Goal: Task Accomplishment & Management: Manage account settings

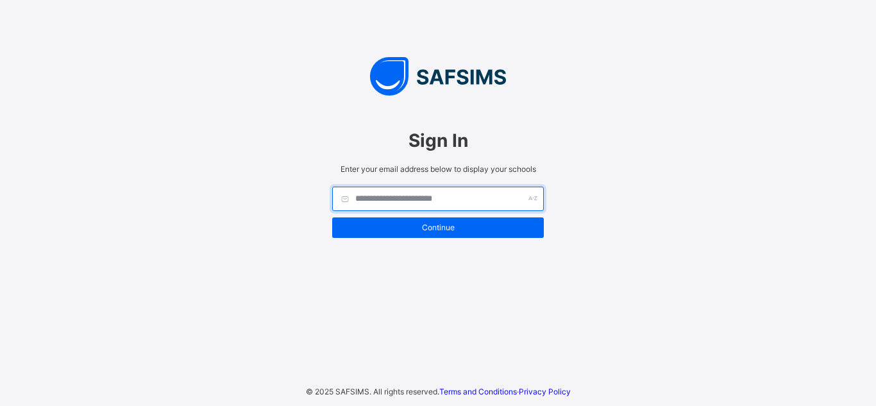
click at [395, 201] on input "text" at bounding box center [438, 199] width 212 height 24
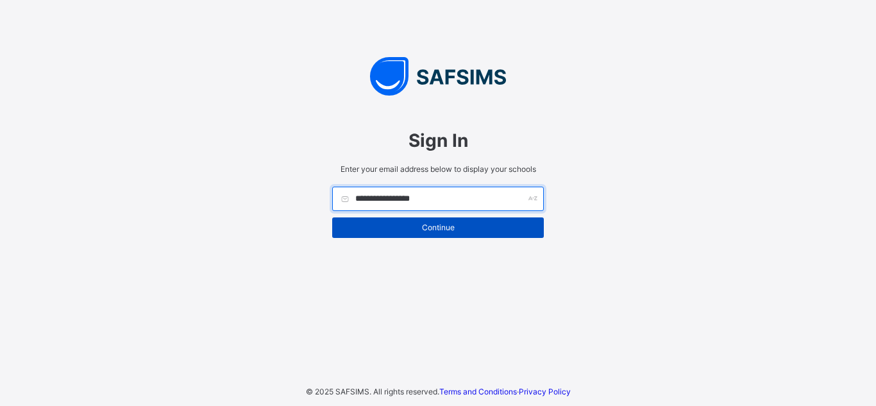
type input "**********"
click at [403, 224] on span "Continue" at bounding box center [438, 228] width 192 height 10
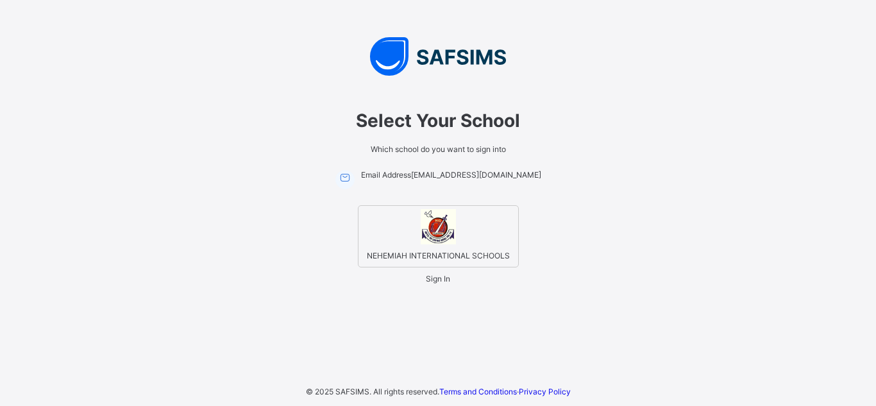
click at [443, 224] on img at bounding box center [438, 226] width 35 height 35
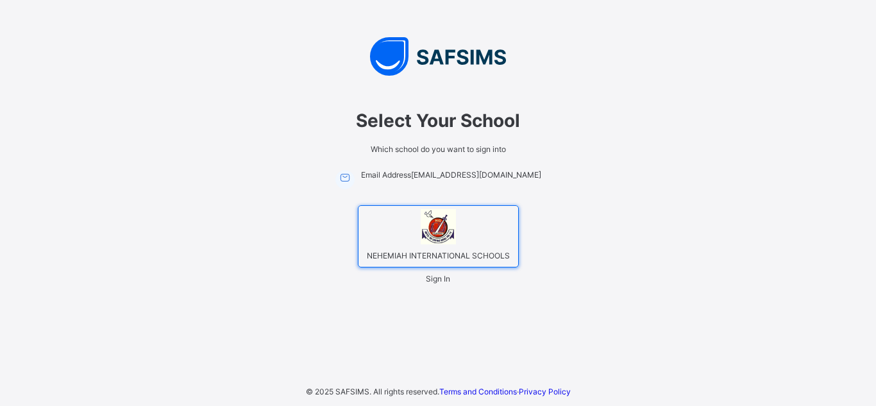
click at [431, 282] on div "Sign In" at bounding box center [438, 279] width 24 height 10
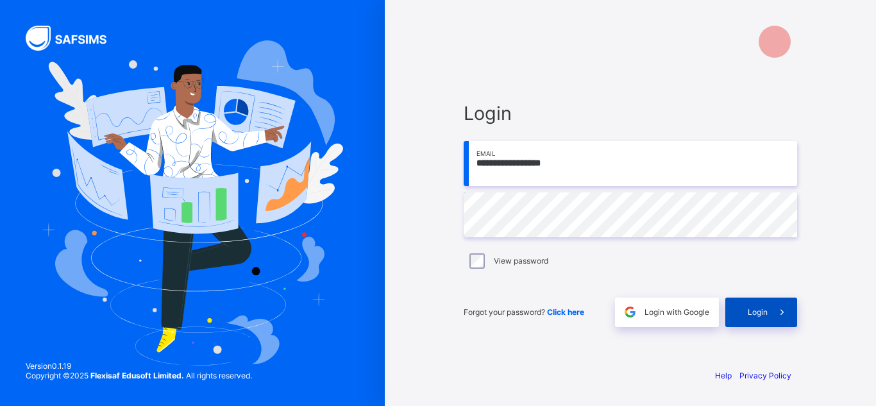
click at [770, 312] on span at bounding box center [782, 312] width 29 height 29
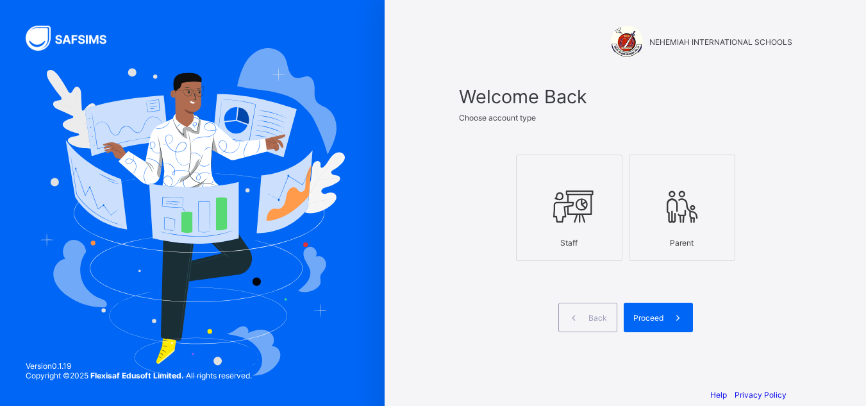
click at [550, 212] on div at bounding box center [569, 206] width 92 height 51
click at [655, 317] on span "Proceed" at bounding box center [649, 318] width 30 height 10
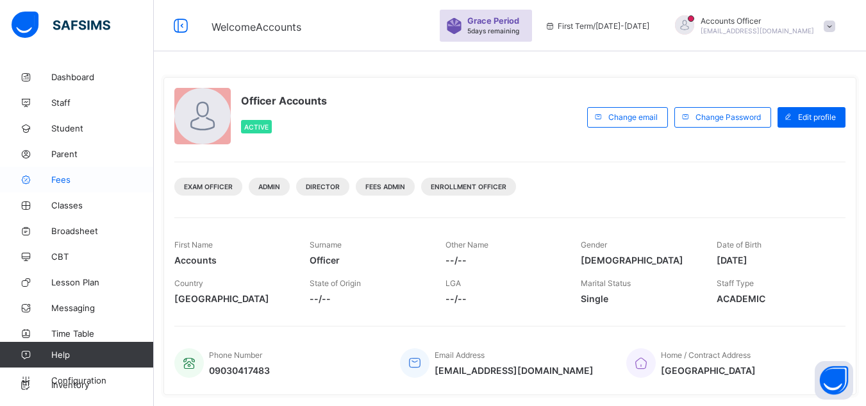
click at [54, 176] on span "Fees" at bounding box center [102, 179] width 103 height 10
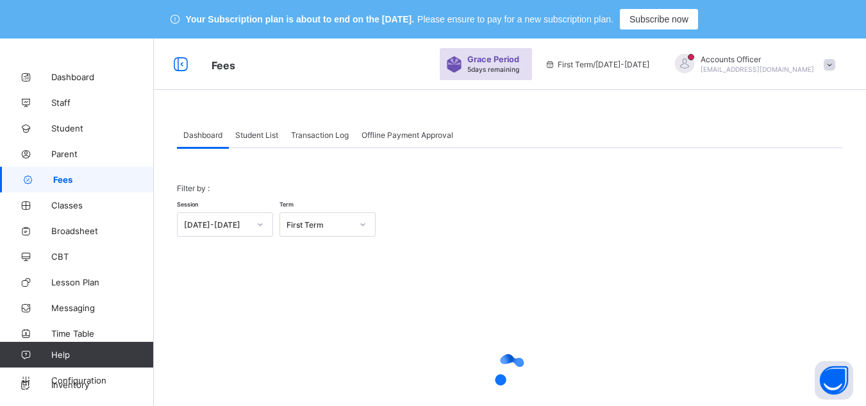
click at [265, 133] on span "Student List" at bounding box center [256, 135] width 43 height 10
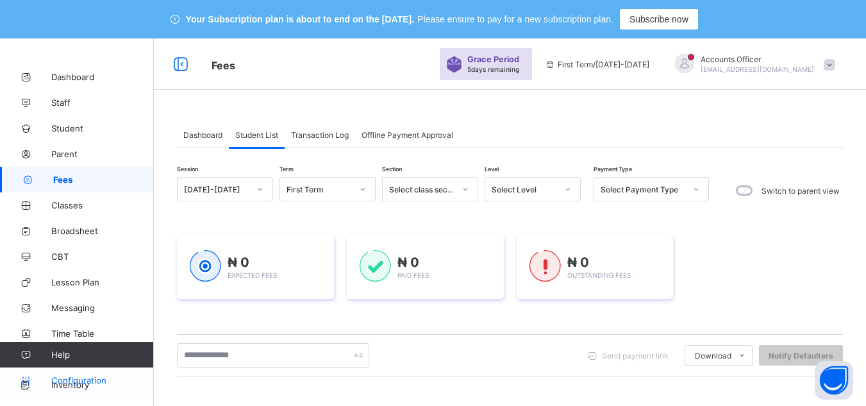
click at [100, 378] on span "Configuration" at bounding box center [102, 380] width 102 height 10
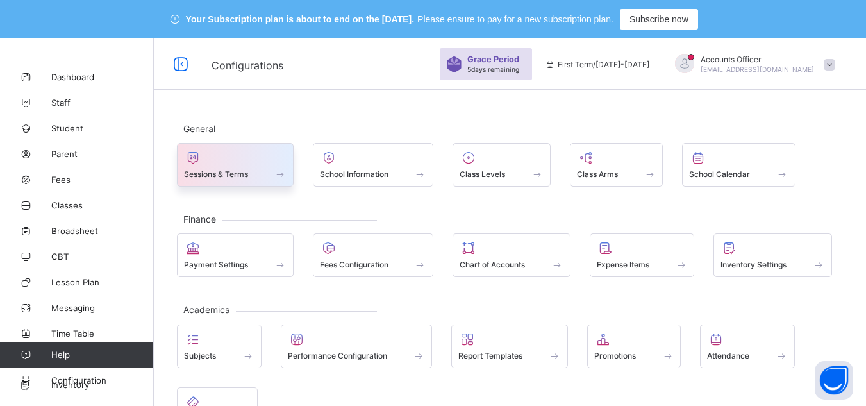
click at [240, 158] on div at bounding box center [235, 157] width 103 height 15
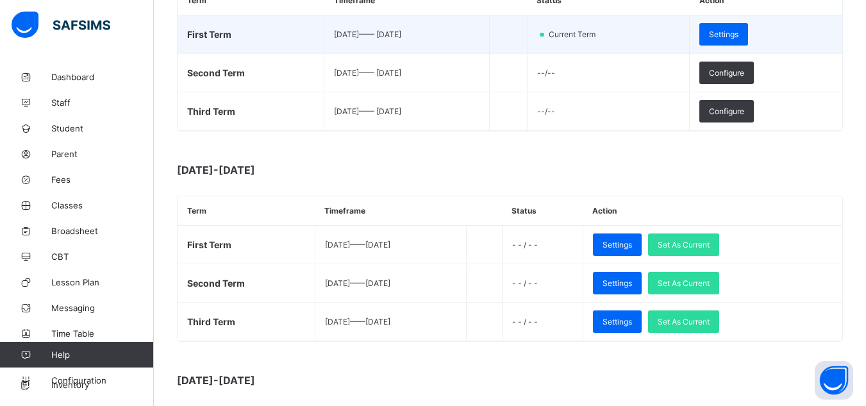
scroll to position [321, 0]
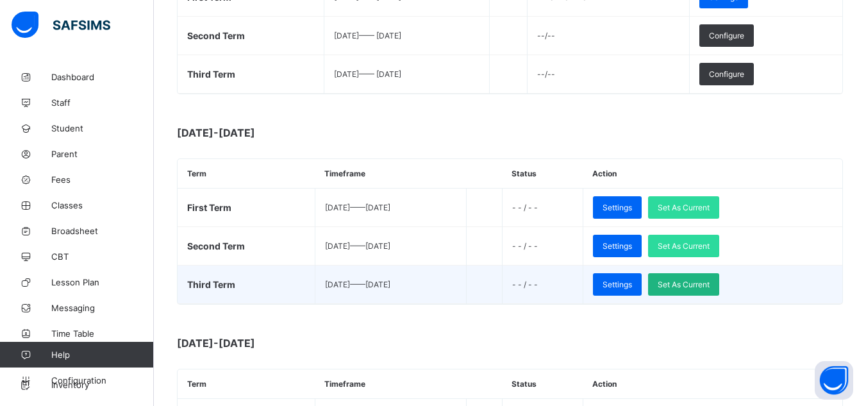
click at [695, 283] on span "Set As Current" at bounding box center [684, 285] width 52 height 10
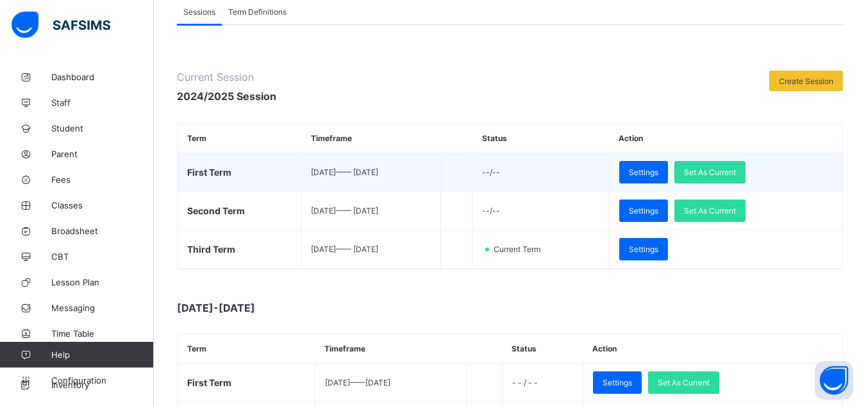
scroll to position [128, 0]
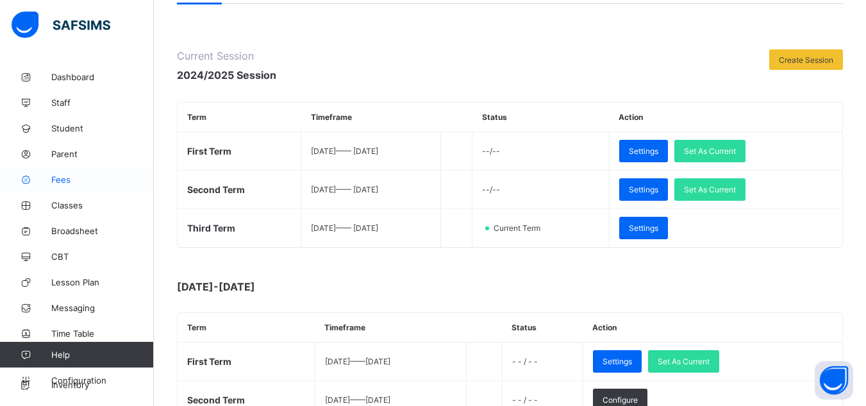
click at [88, 176] on span "Fees" at bounding box center [102, 179] width 103 height 10
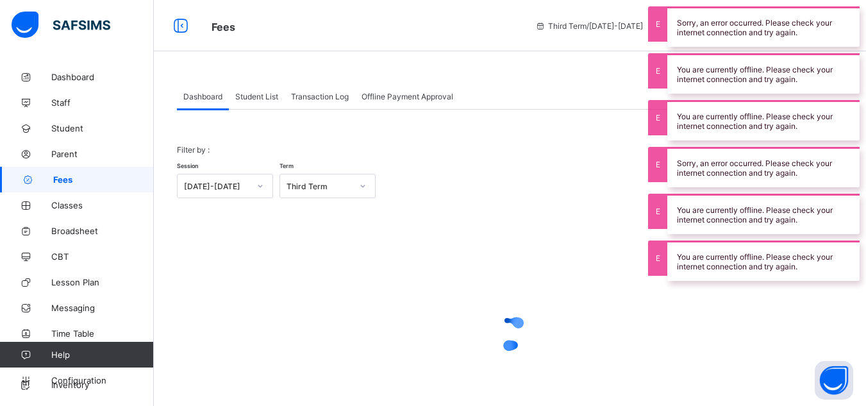
click at [270, 96] on span "Student List" at bounding box center [256, 97] width 43 height 10
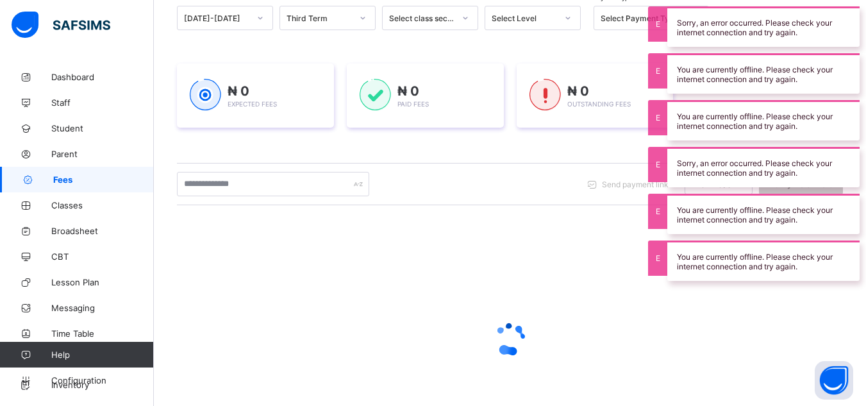
scroll to position [206, 0]
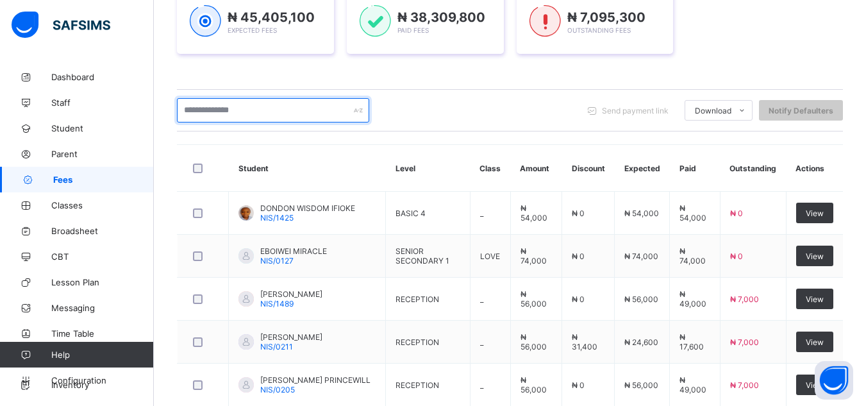
click at [291, 108] on input "text" at bounding box center [273, 110] width 192 height 24
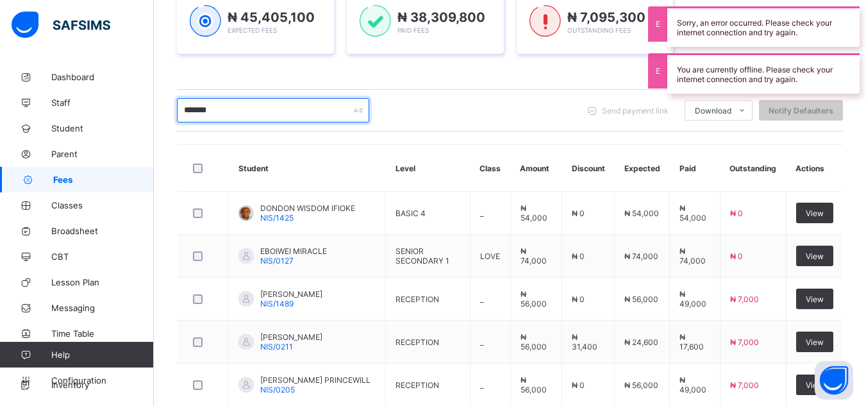
type input "*******"
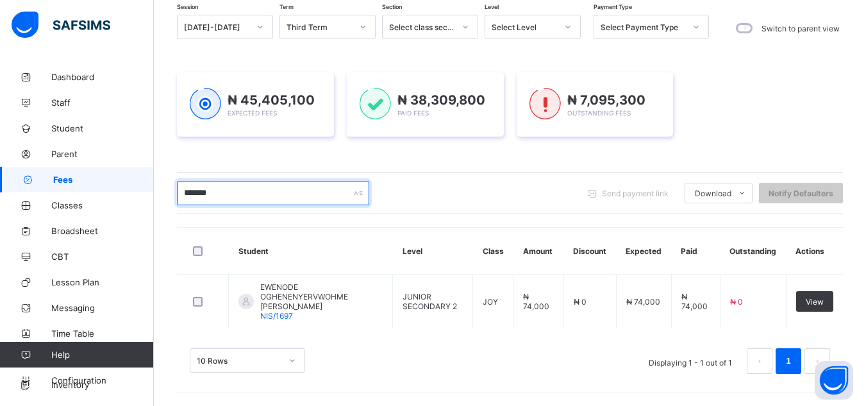
scroll to position [114, 0]
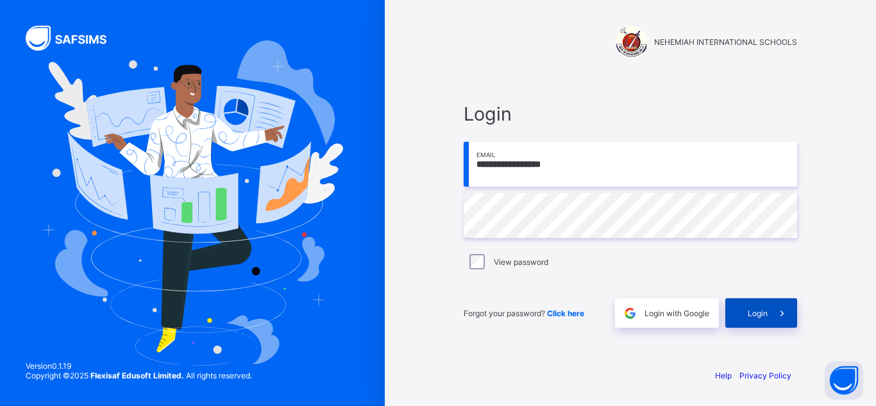
click at [741, 314] on div "Login" at bounding box center [761, 312] width 72 height 29
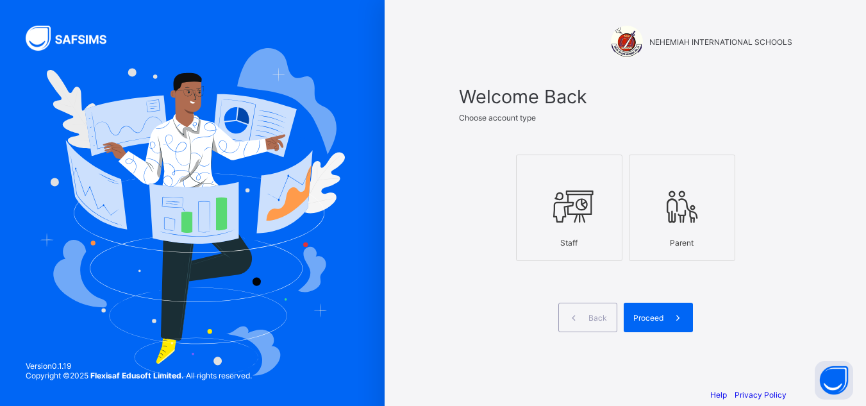
click at [571, 195] on icon at bounding box center [569, 206] width 45 height 38
click at [664, 314] on span "Proceed" at bounding box center [649, 318] width 30 height 10
